Goal: Navigation & Orientation: Find specific page/section

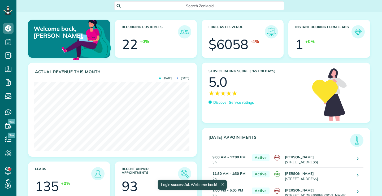
scroll to position [69, 155]
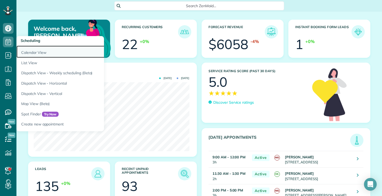
click at [24, 52] on link "Calendar View" at bounding box center [82, 52] width 132 height 12
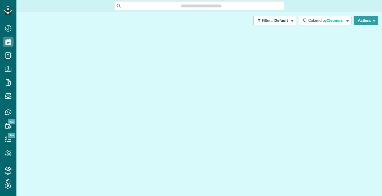
scroll to position [2, 2]
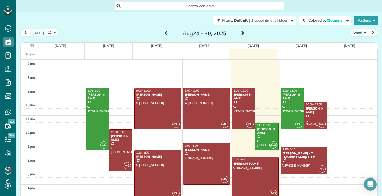
click at [165, 35] on span at bounding box center [166, 33] width 6 height 5
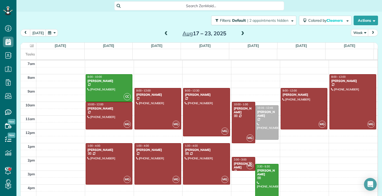
click at [240, 34] on span at bounding box center [243, 33] width 6 height 5
